Goal: Task Accomplishment & Management: Complete application form

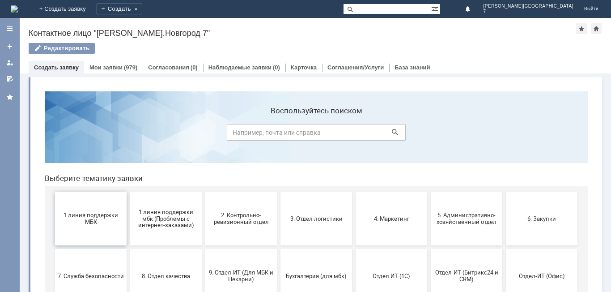
click at [106, 231] on button "1 линия поддержки МБК" at bounding box center [91, 218] width 72 height 54
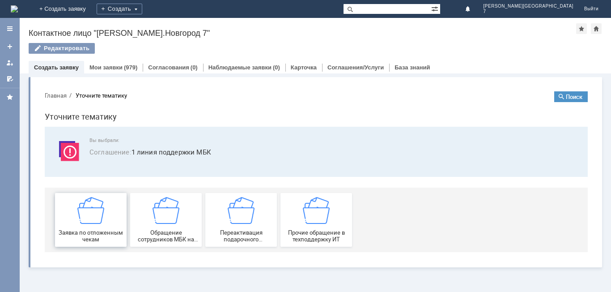
click at [96, 221] on img at bounding box center [90, 210] width 27 height 27
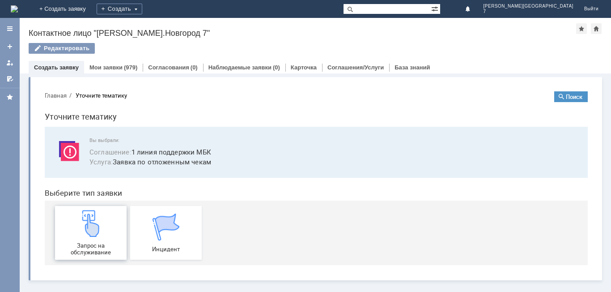
click at [114, 224] on div "Запрос на обслуживание" at bounding box center [91, 233] width 66 height 46
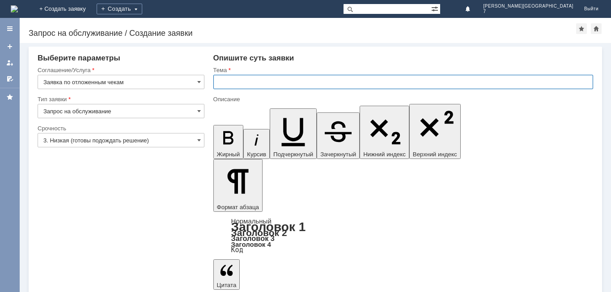
click at [308, 85] on input "text" at bounding box center [403, 82] width 380 height 14
type input "Отложенные чеки НН7"
